Goal: Find specific page/section: Find specific page/section

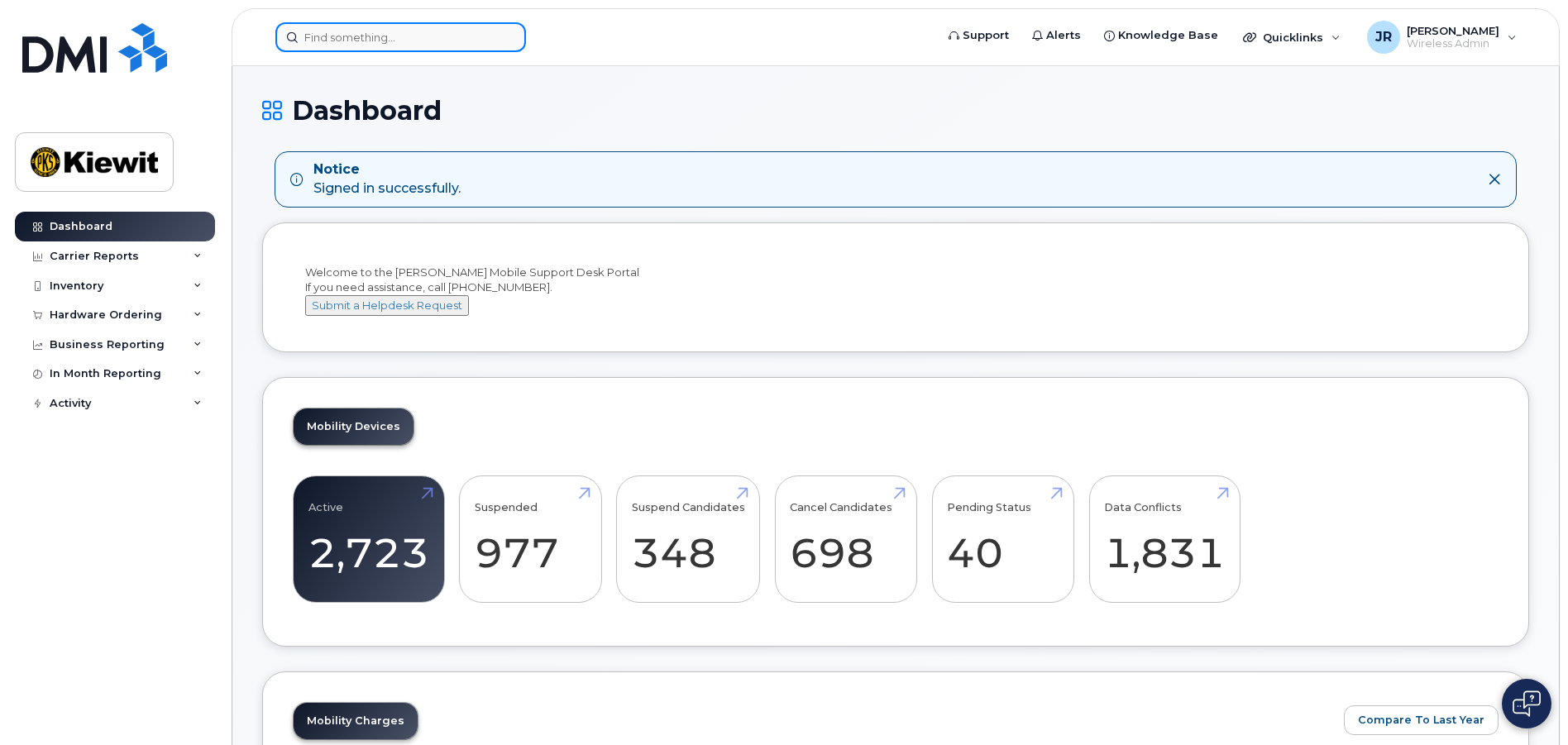
click at [371, 47] on input at bounding box center [401, 37] width 251 height 29
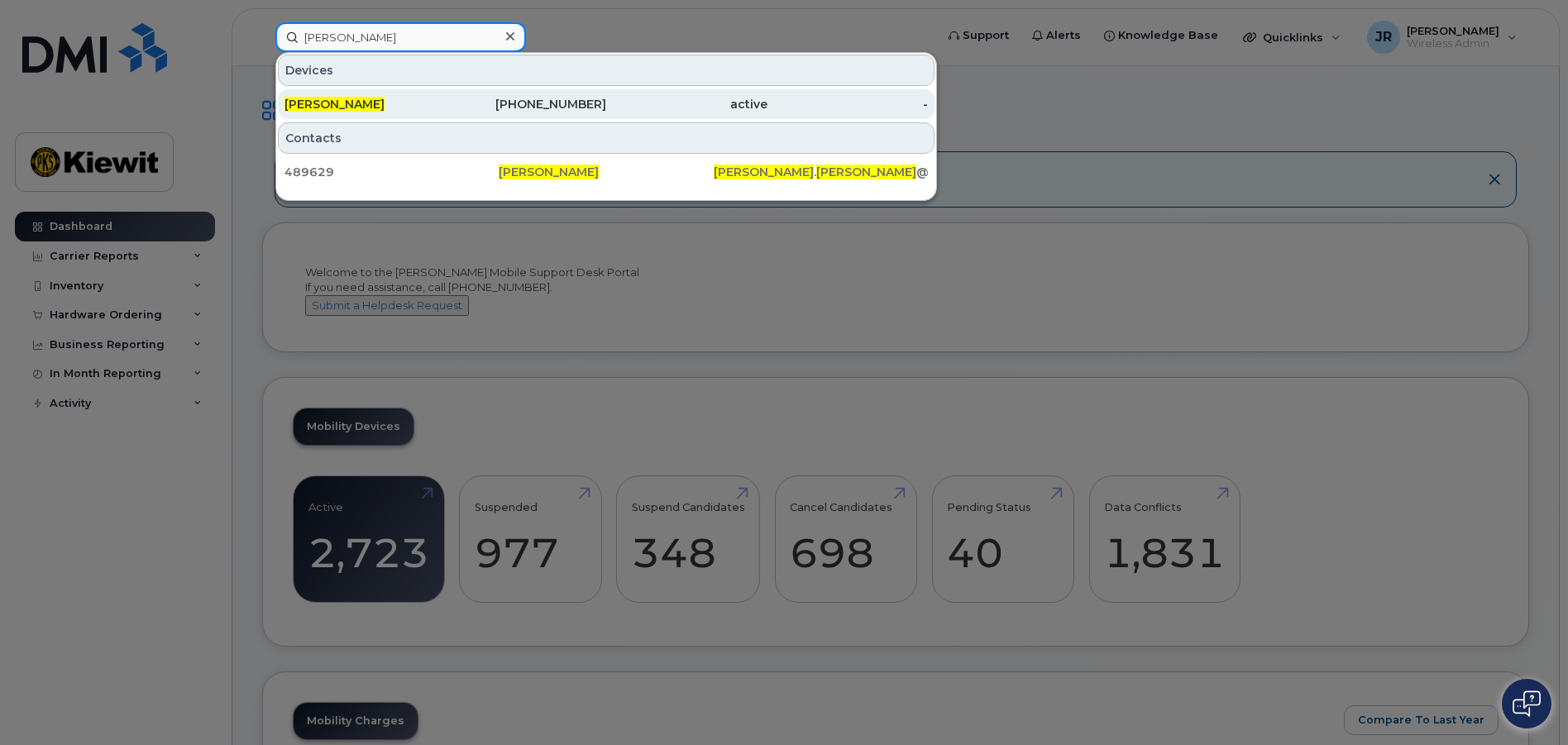
type input "jessica roy"
click at [595, 107] on div "604-379-8506" at bounding box center [526, 104] width 162 height 17
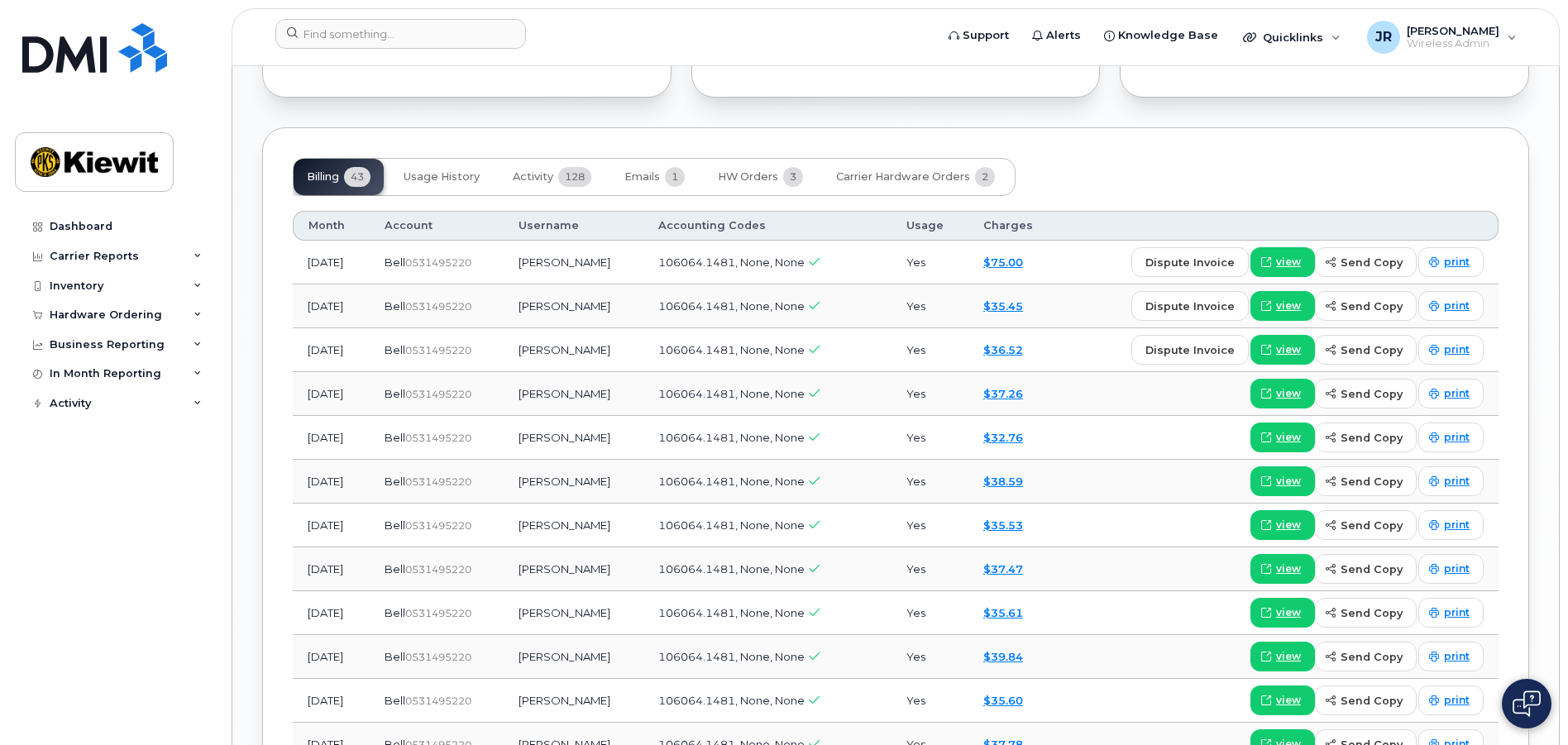
scroll to position [1545, 0]
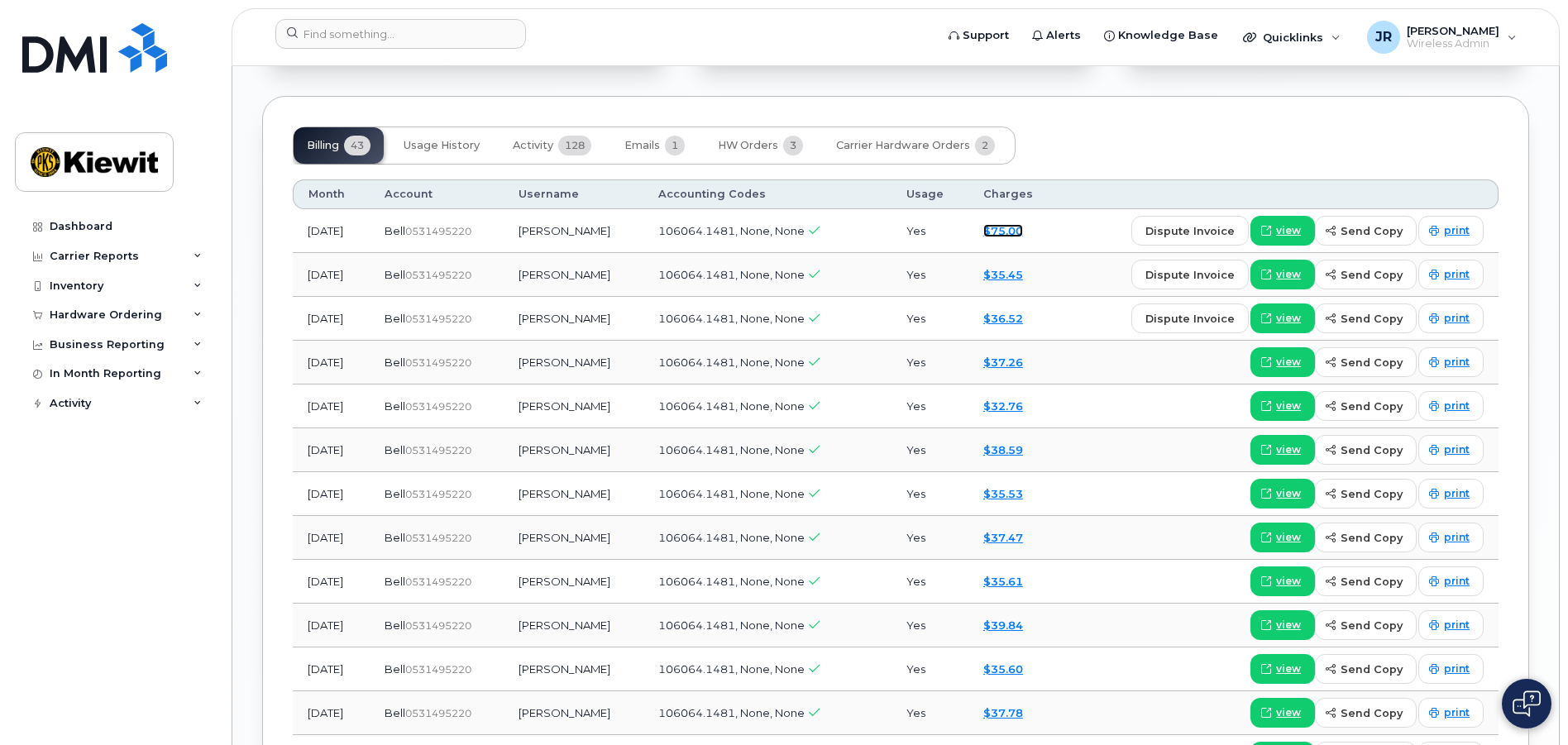
click at [1004, 224] on link "$75.00" at bounding box center [1003, 231] width 40 height 14
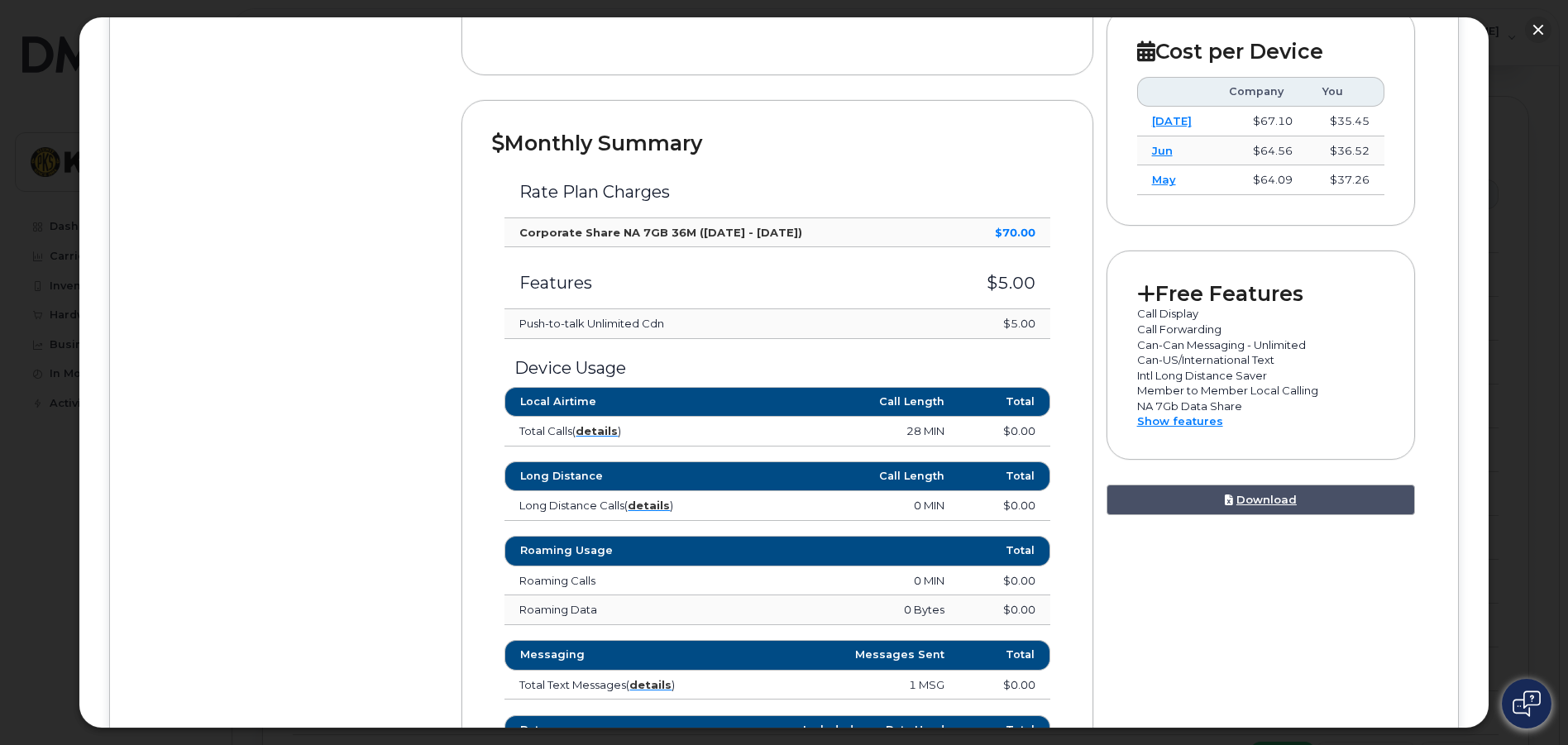
scroll to position [0, 0]
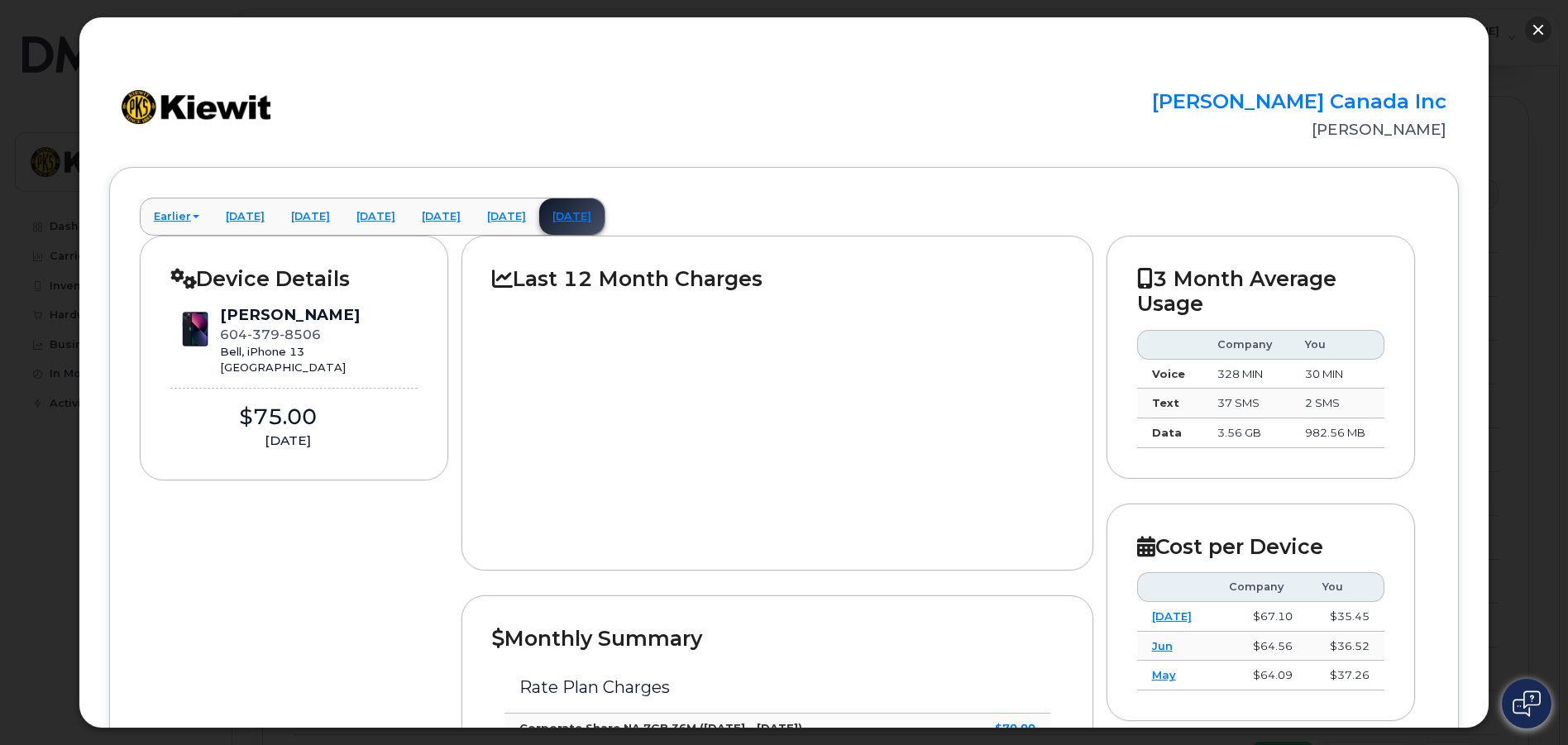
click at [1539, 30] on button "button" at bounding box center [1538, 29] width 26 height 26
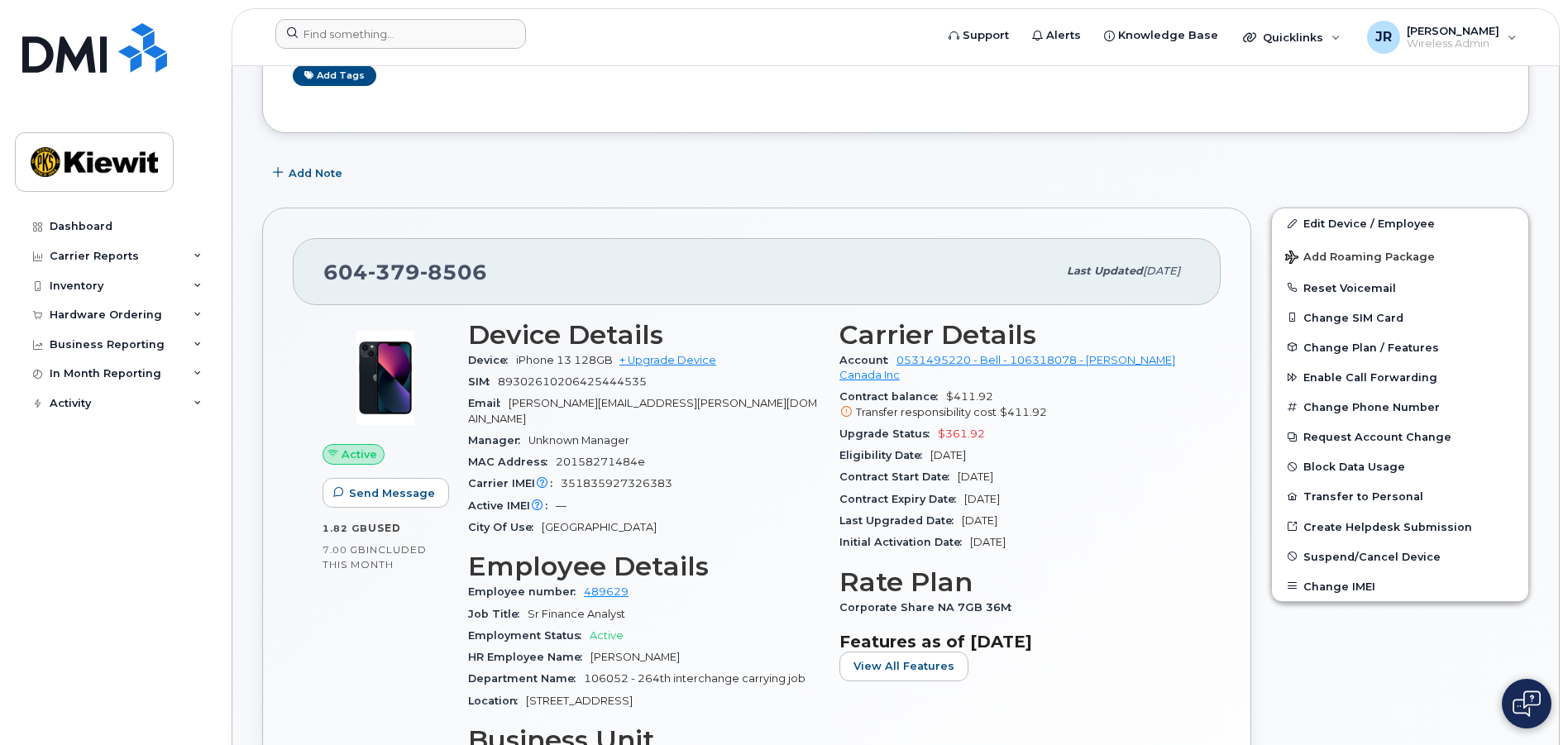
scroll to position [22, 0]
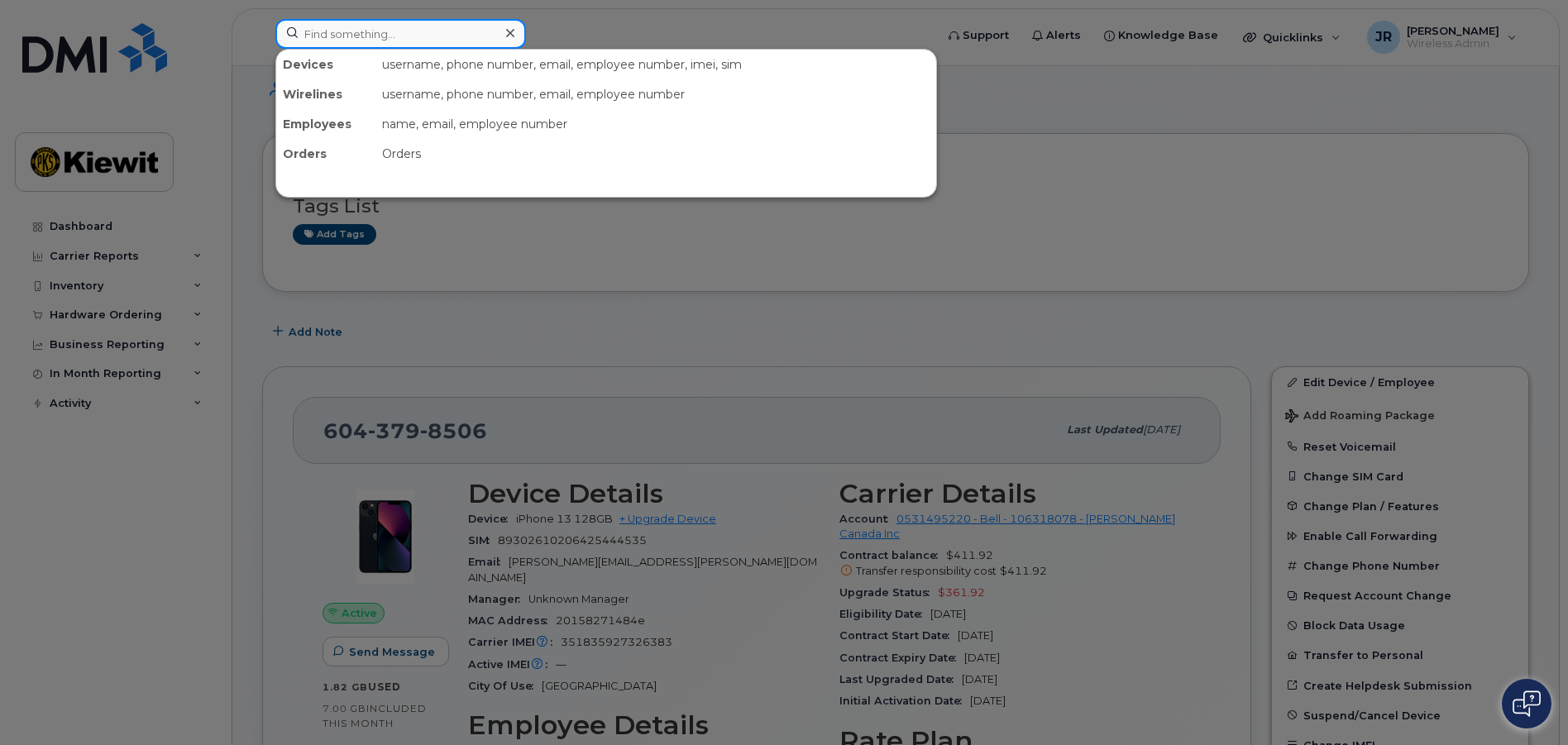
drag, startPoint x: 372, startPoint y: 34, endPoint x: 347, endPoint y: 66, distance: 40.6
click at [347, 49] on div "Devices username, phone number, email, employee number, imei, sim Wirelines use…" at bounding box center [600, 33] width 649 height 29
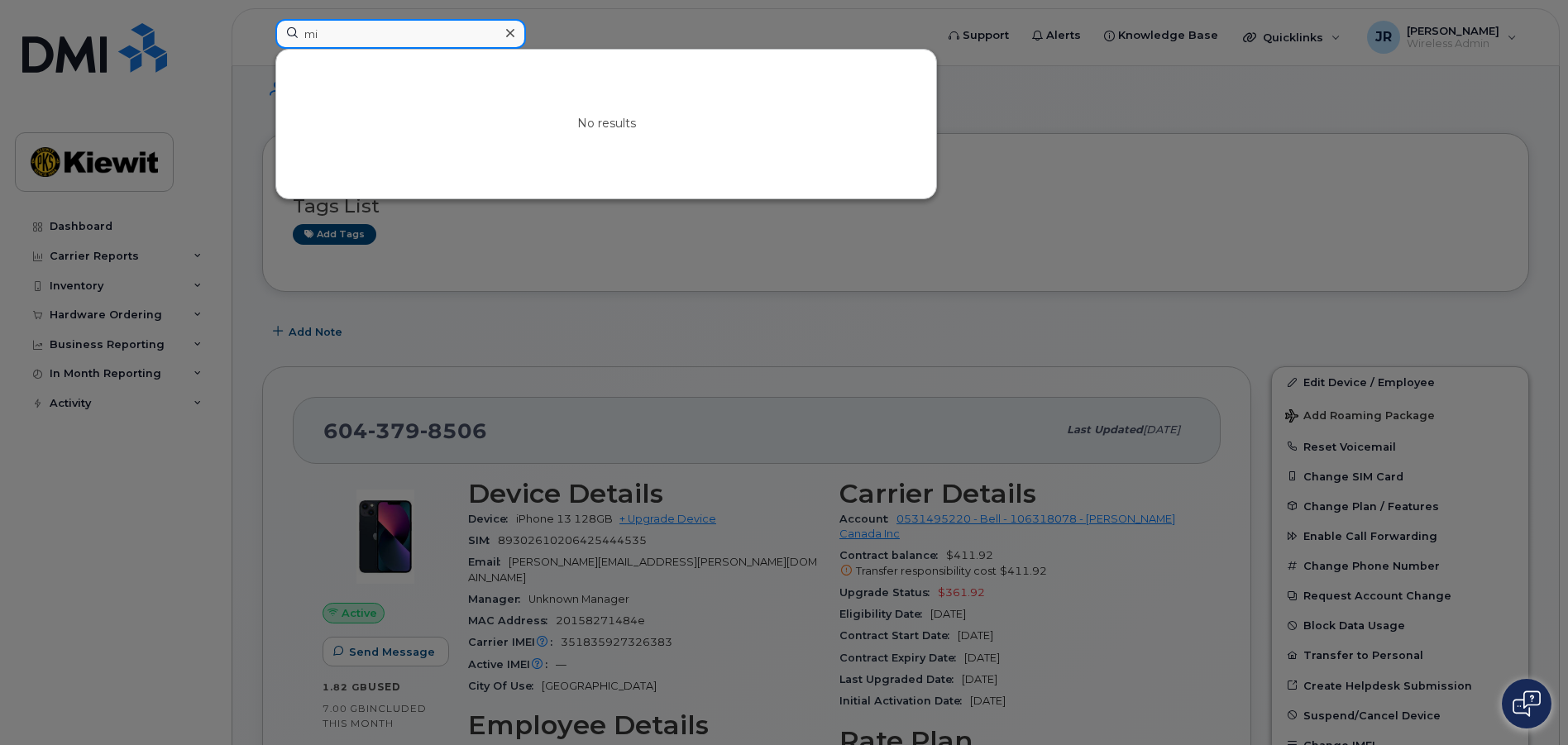
type input "m"
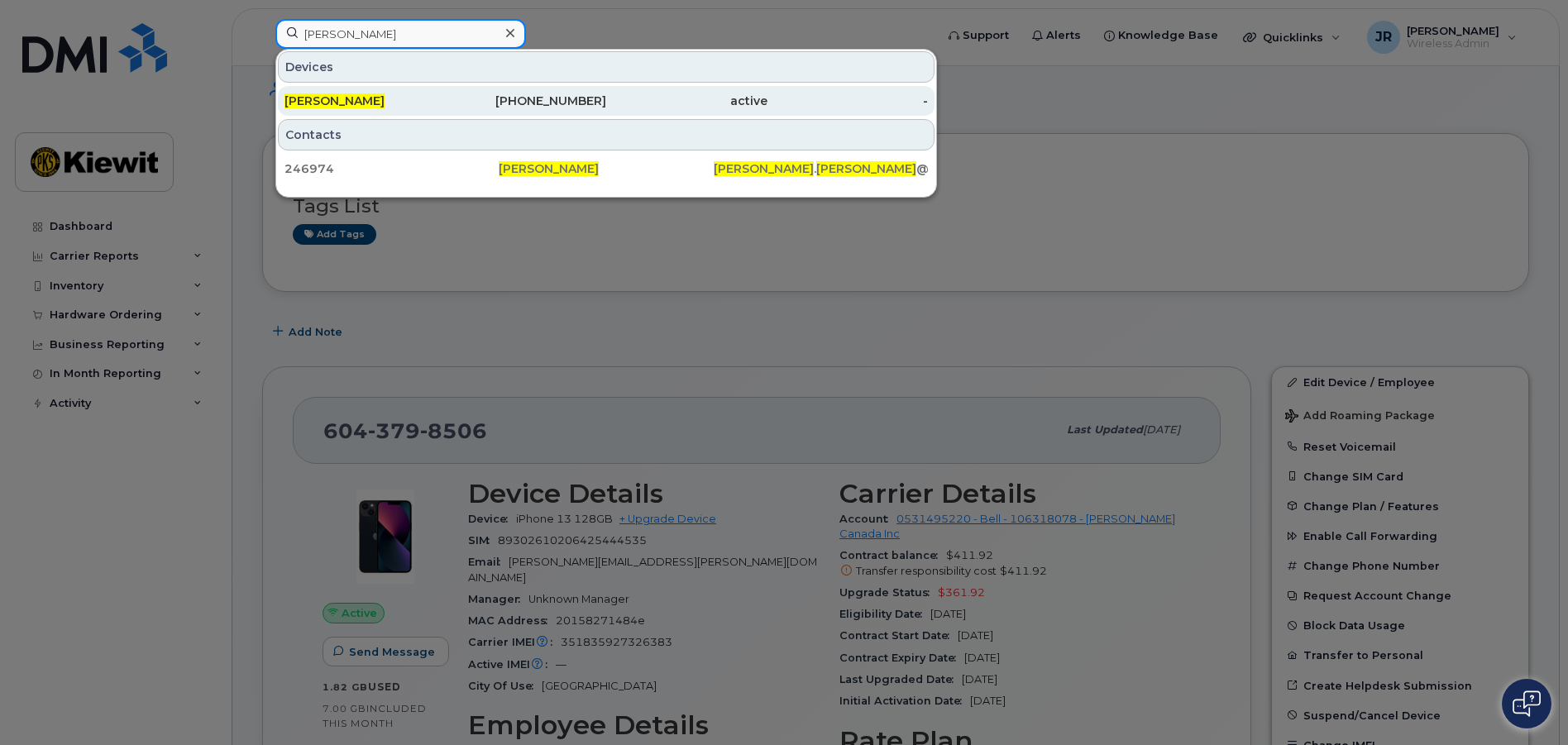
type input "[PERSON_NAME]"
click at [526, 95] on div "[PHONE_NUMBER]" at bounding box center [526, 101] width 162 height 17
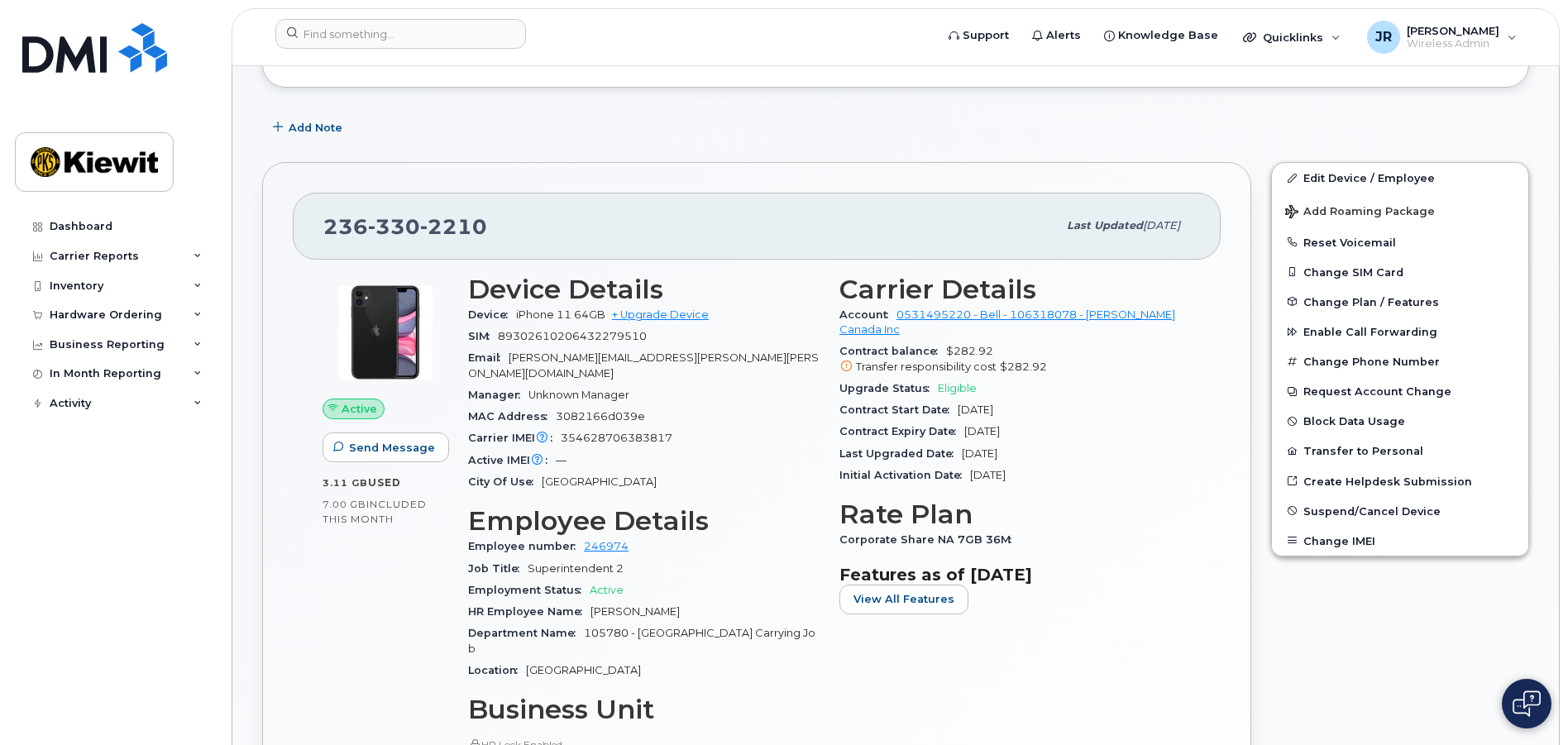
scroll to position [221, 0]
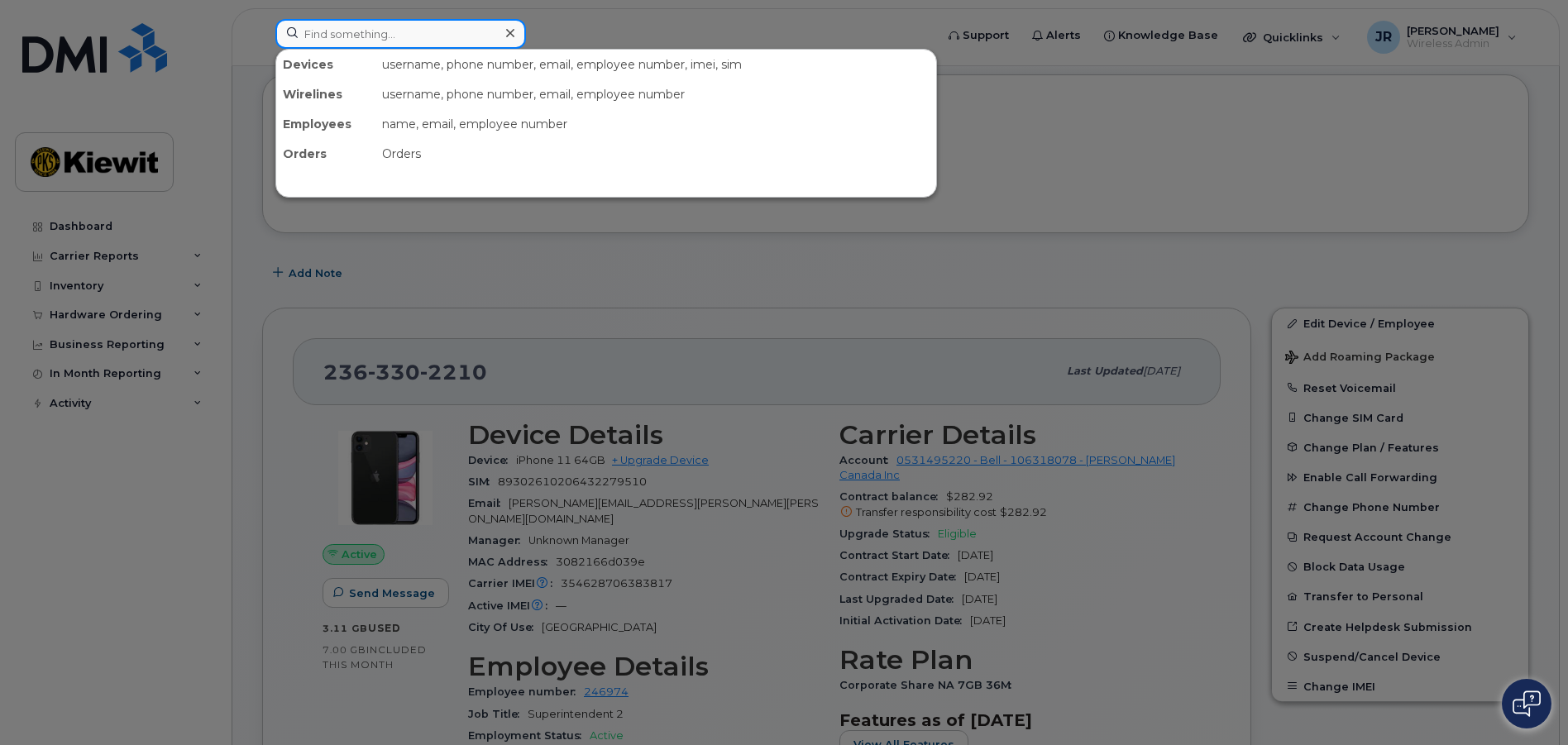
click at [324, 32] on input at bounding box center [401, 33] width 251 height 29
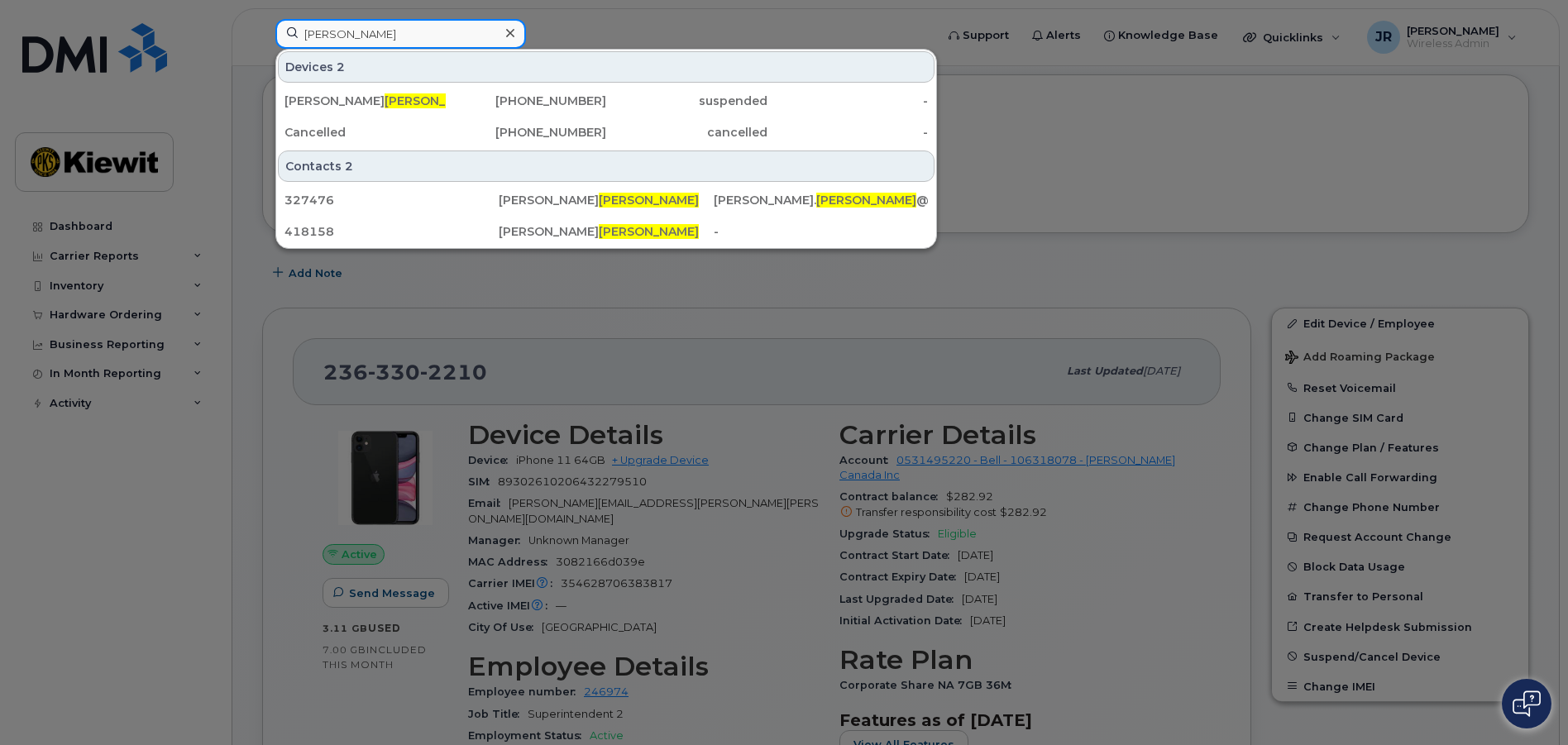
drag, startPoint x: 369, startPoint y: 36, endPoint x: 214, endPoint y: 61, distance: 157.0
click at [263, 56] on div "[PERSON_NAME] Devices 2 [PERSON_NAME] [PHONE_NUMBER] suspended - Cancelled [PHO…" at bounding box center [600, 36] width 675 height 36
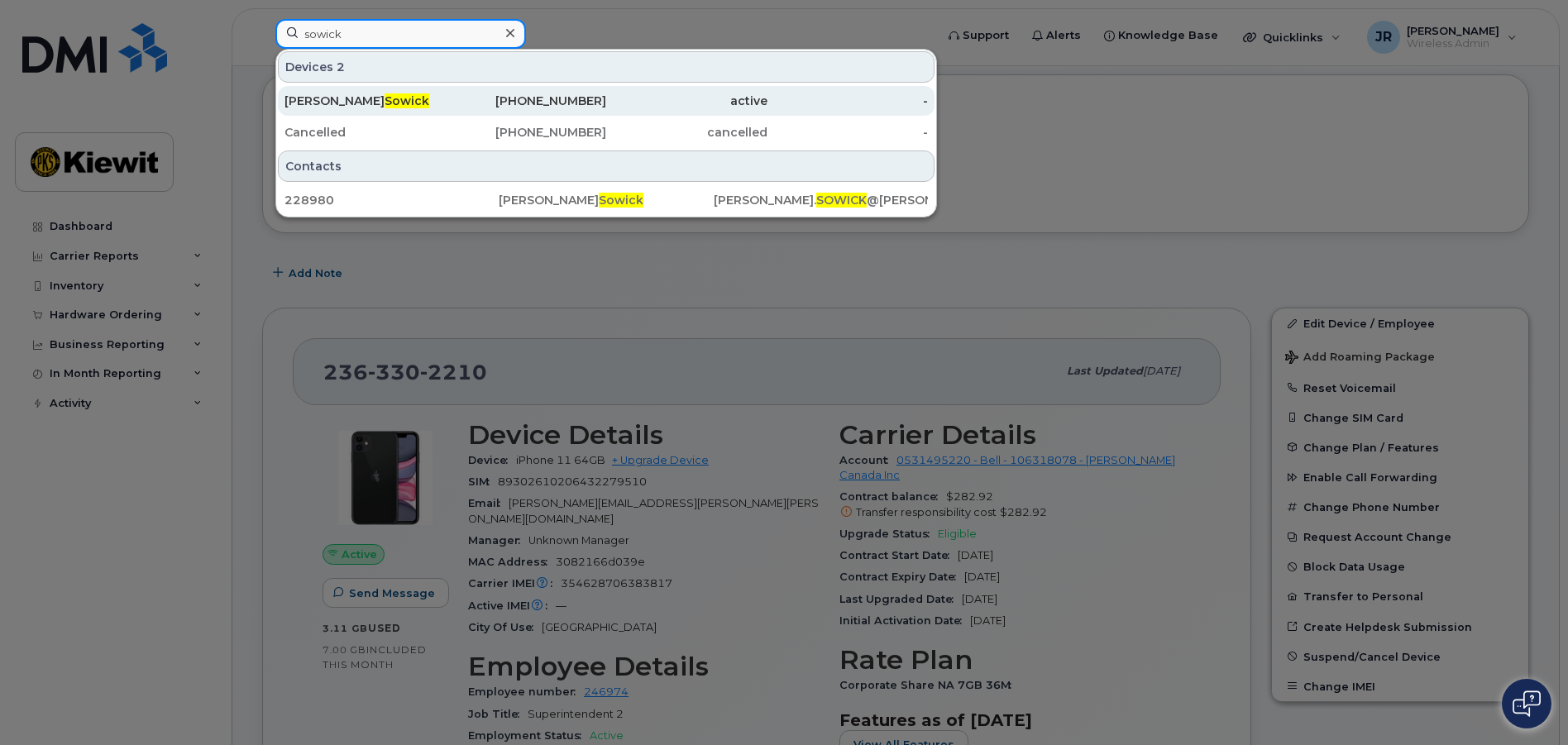
type input "sowick"
click at [521, 97] on div "[PHONE_NUMBER]" at bounding box center [526, 101] width 162 height 17
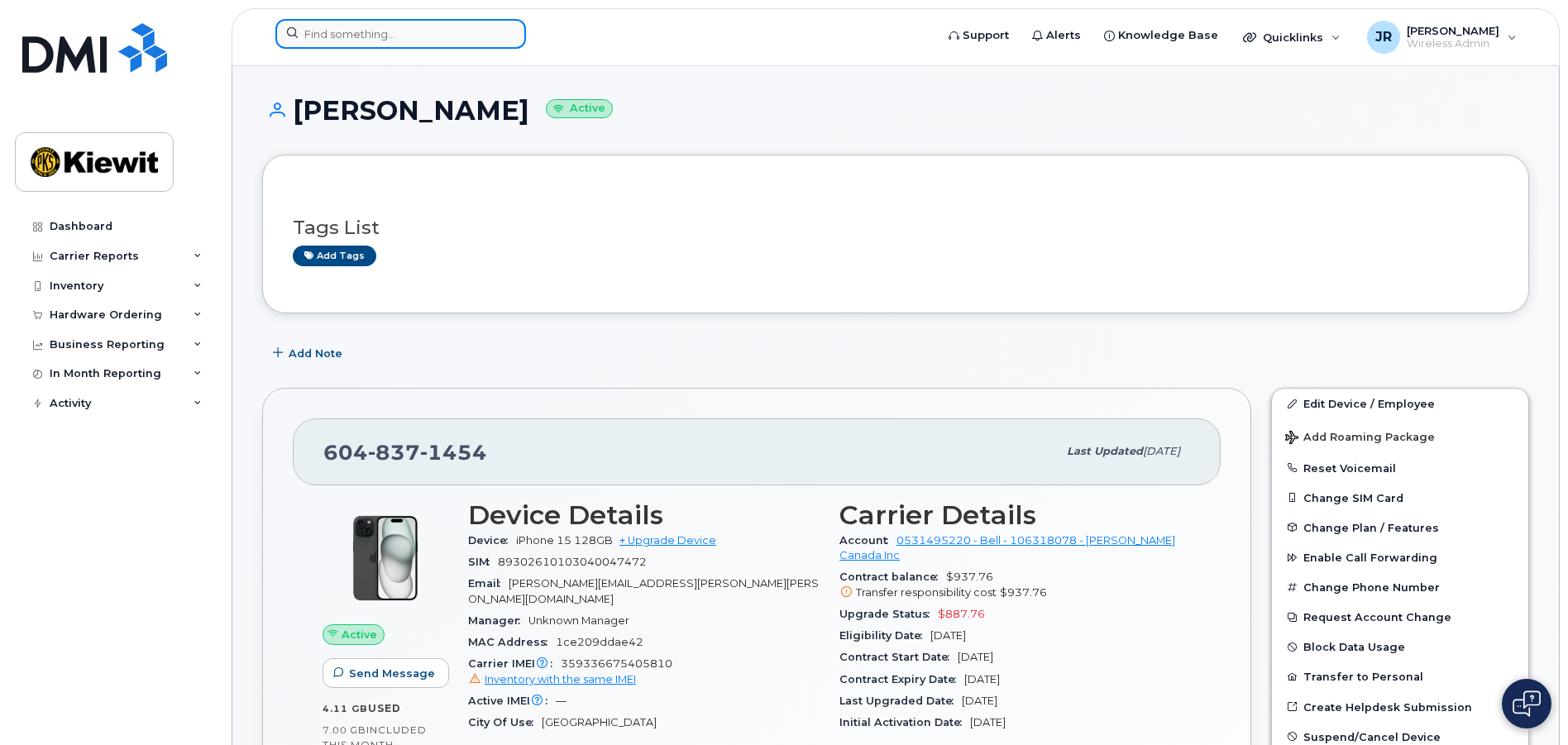
click at [329, 31] on input at bounding box center [401, 33] width 251 height 29
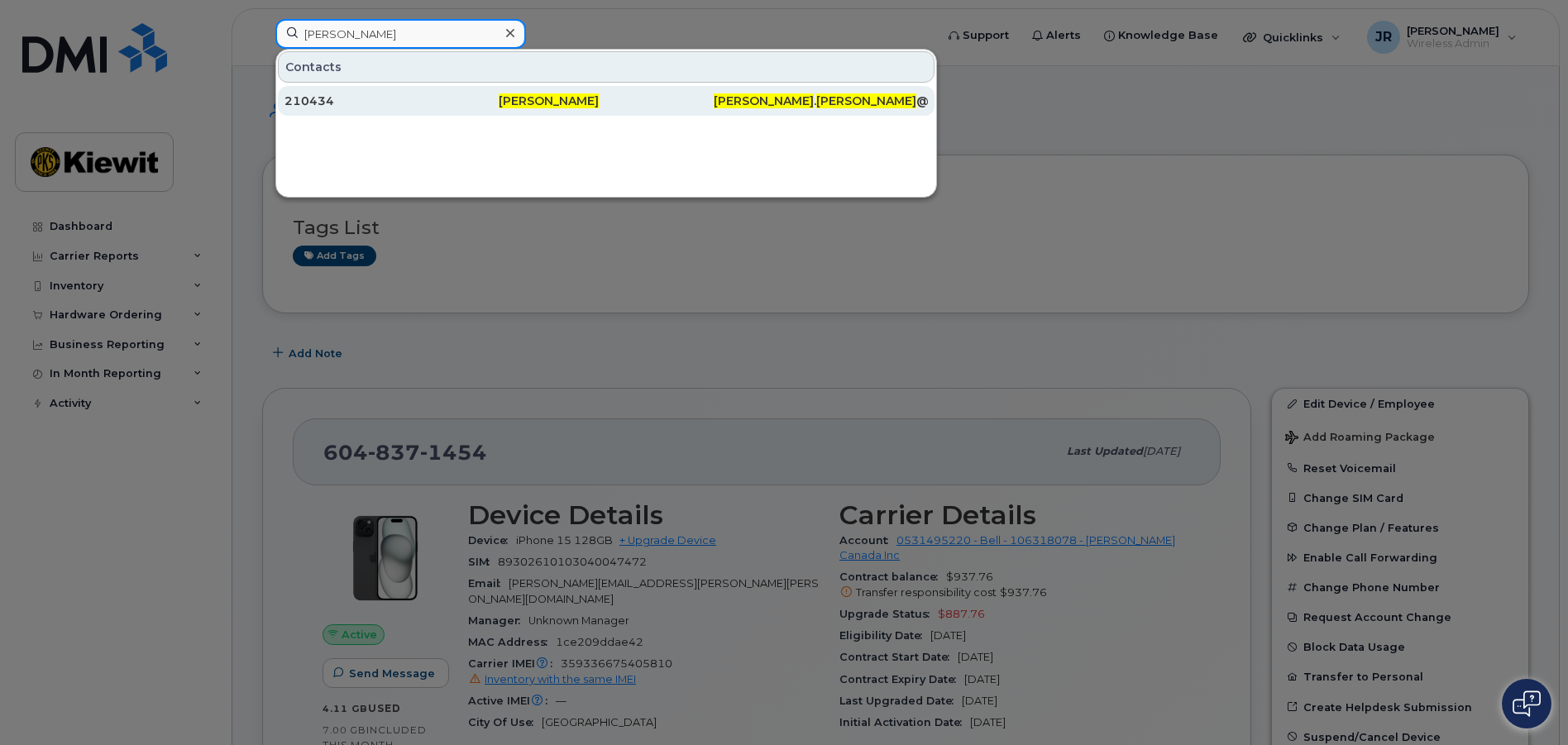
type input "robert laird"
click at [612, 97] on div "Robert Laird" at bounding box center [606, 101] width 215 height 17
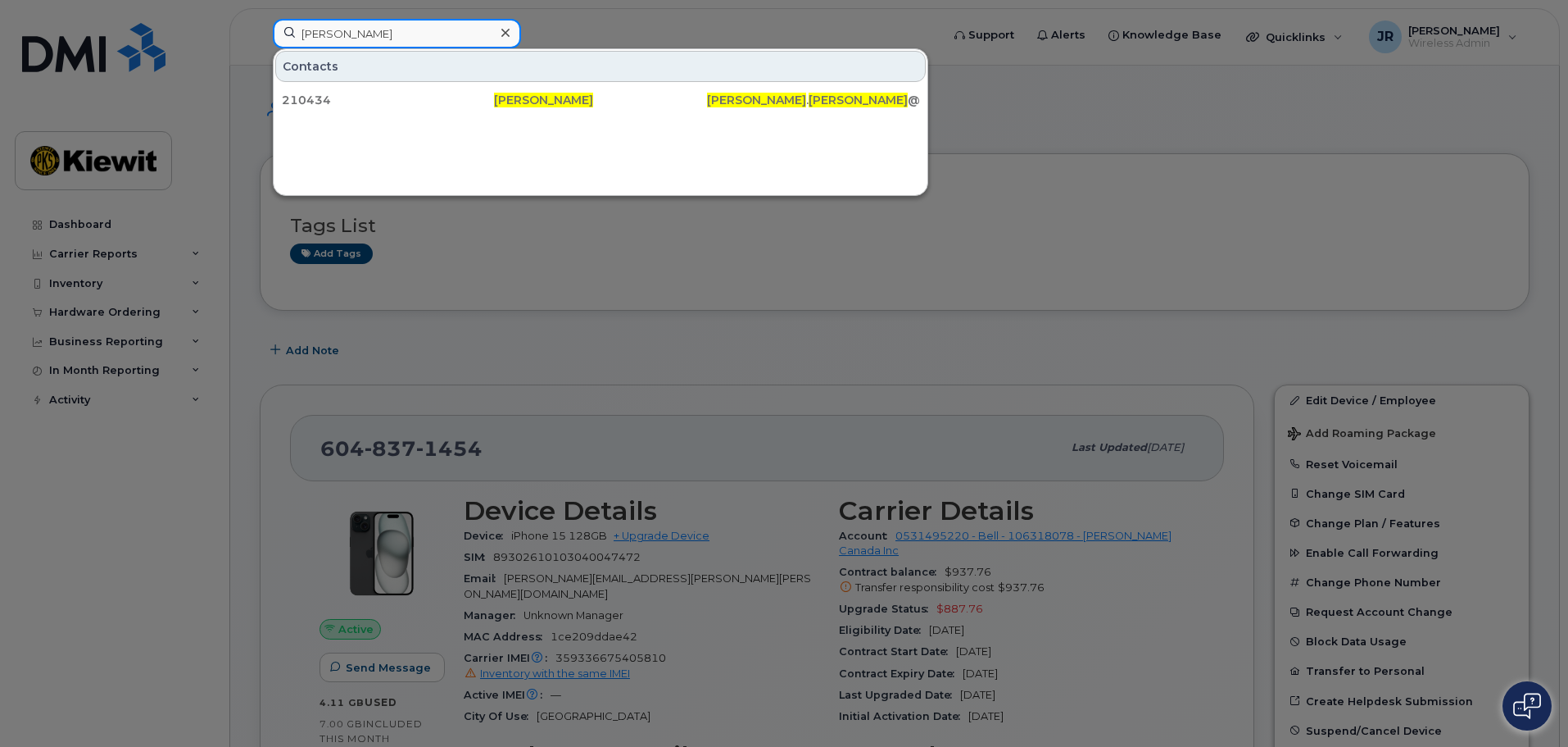
click at [364, 26] on input "robert laird" at bounding box center [397, 33] width 249 height 29
